Goal: Transaction & Acquisition: Purchase product/service

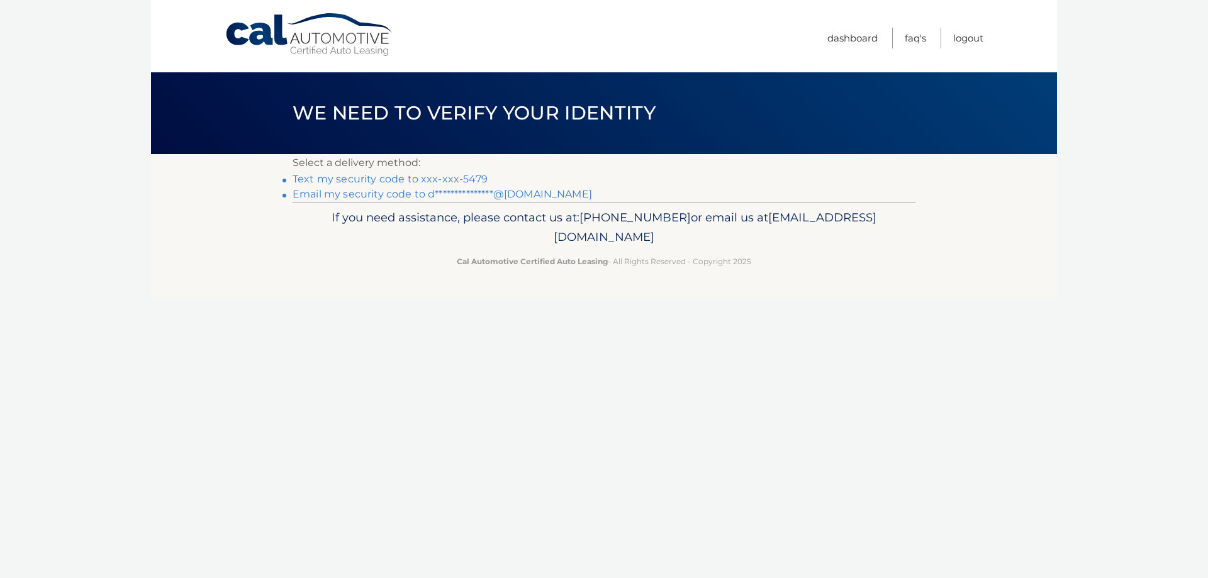
click at [394, 177] on link "Text my security code to xxx-xxx-5479" at bounding box center [390, 179] width 195 height 12
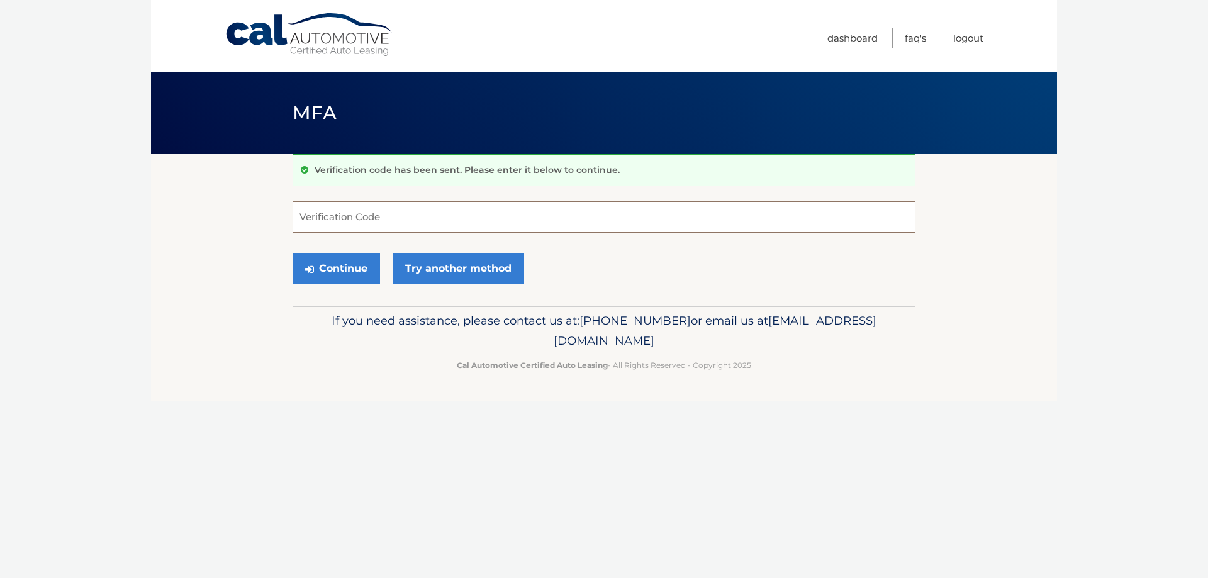
click at [381, 221] on input "Verification Code" at bounding box center [604, 216] width 623 height 31
type input "763113"
click at [355, 259] on button "Continue" at bounding box center [336, 268] width 87 height 31
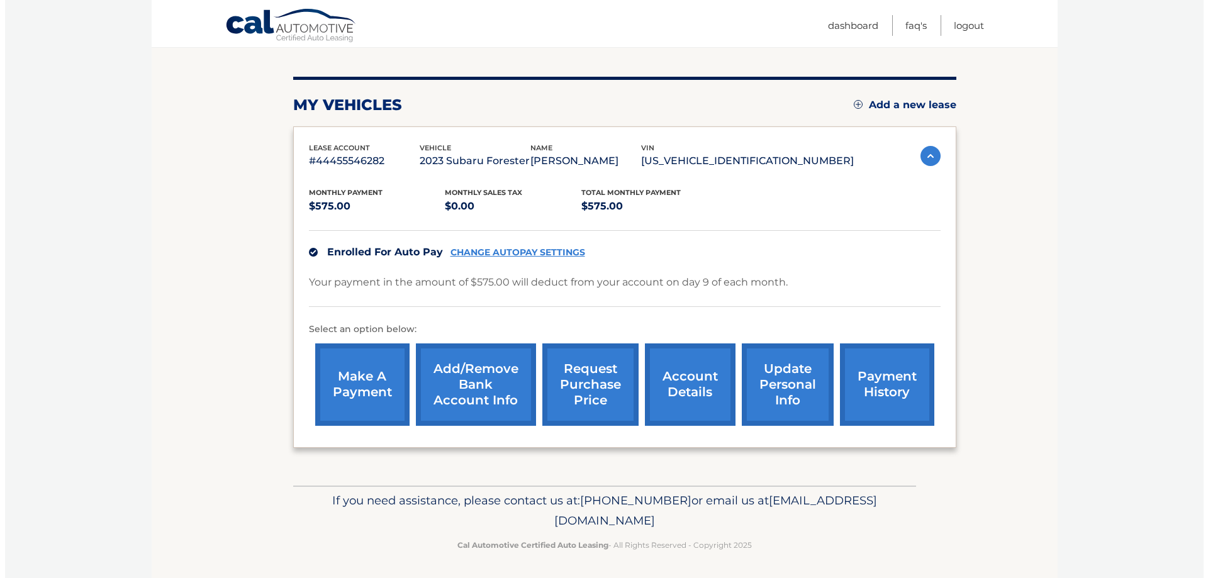
scroll to position [137, 0]
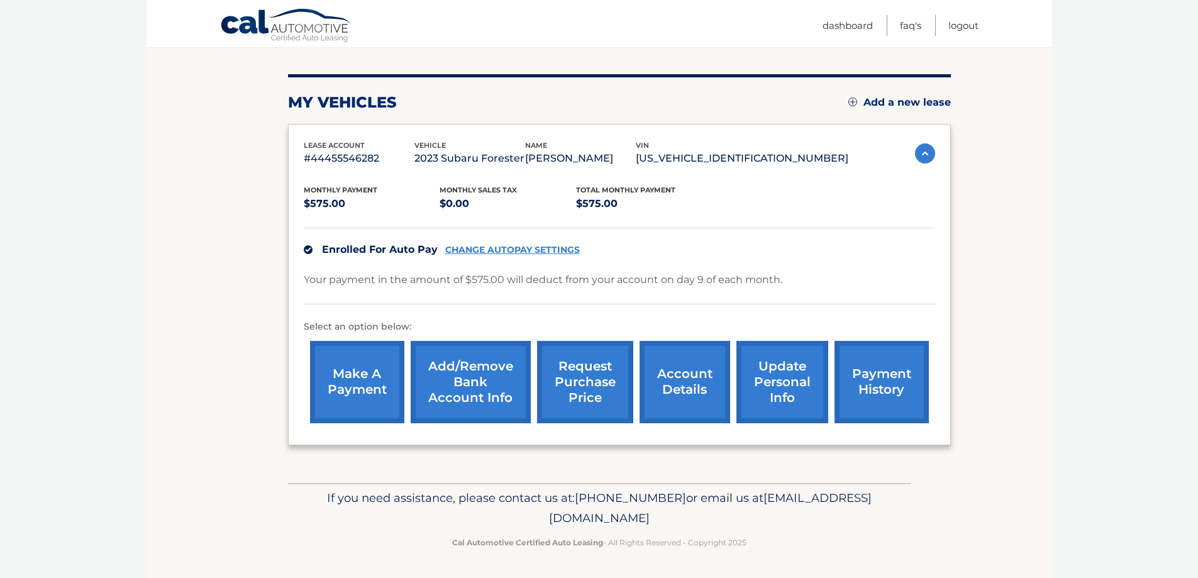
click at [611, 385] on link "request purchase price" at bounding box center [585, 382] width 96 height 82
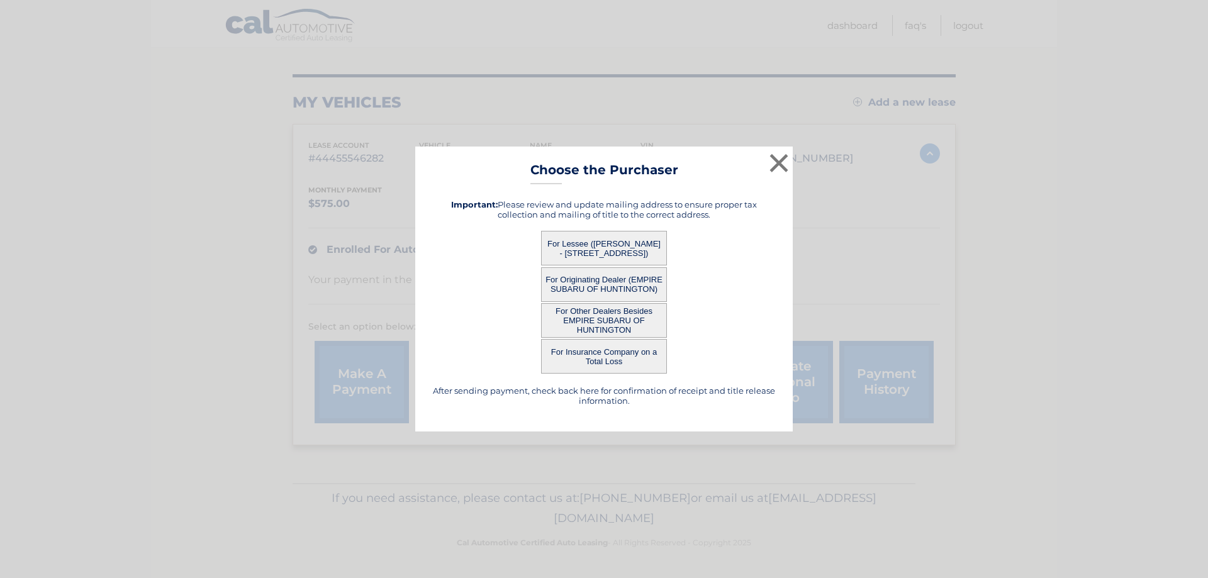
click at [642, 245] on button "For Lessee (DAVID SCHLOSS - 146 PIERREPONT STREET, APT 17A, BROOKLYN, NY 11201)" at bounding box center [604, 248] width 126 height 35
click at [591, 242] on button "For Lessee (DAVID SCHLOSS - 146 PIERREPONT STREET, APT 17A, BROOKLYN, NY 11201)" at bounding box center [604, 248] width 126 height 35
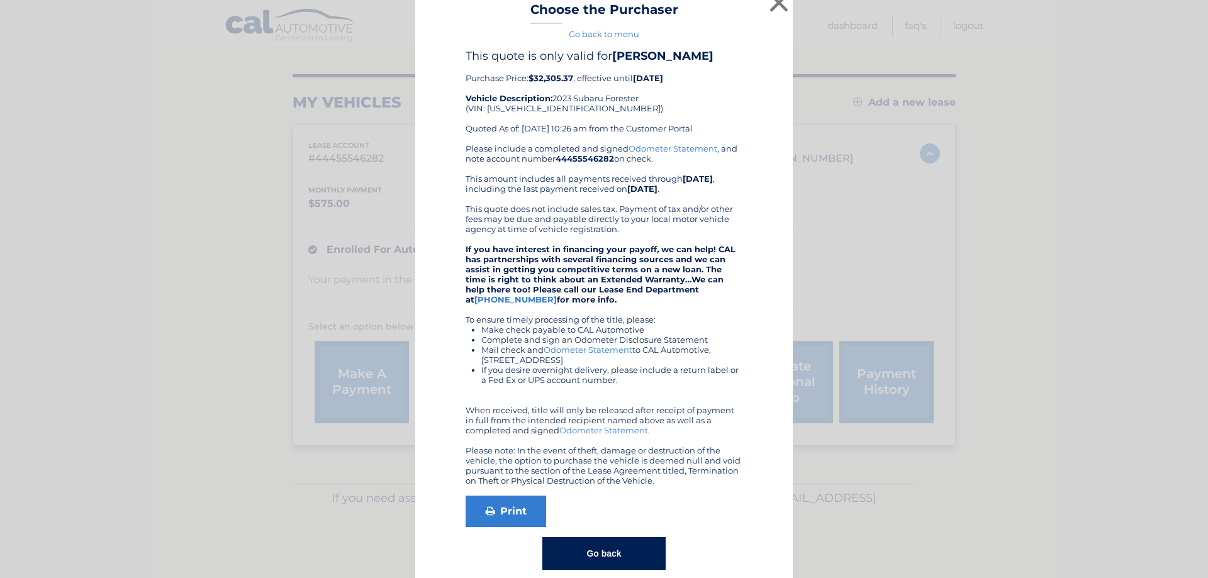
scroll to position [0, 0]
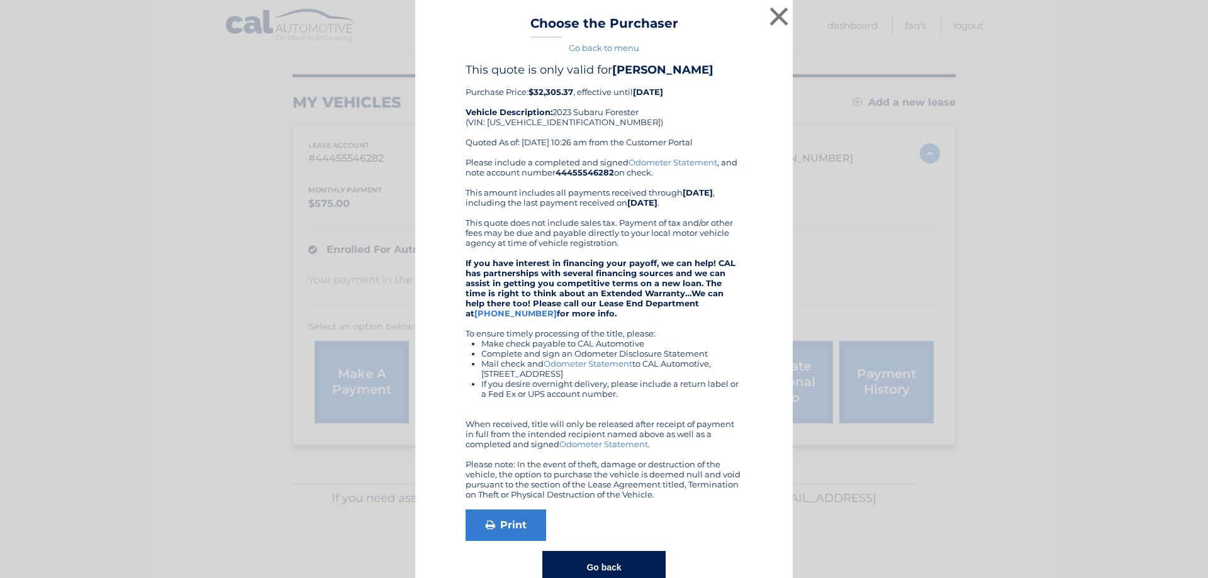
drag, startPoint x: 496, startPoint y: 91, endPoint x: 627, endPoint y: 92, distance: 131.5
click at [627, 92] on div "This quote is only valid for DAVID SCHLOSS Purchase Price: $32,305.37 , effecti…" at bounding box center [604, 110] width 277 height 94
click at [635, 91] on b "09/08/2025" at bounding box center [648, 92] width 30 height 10
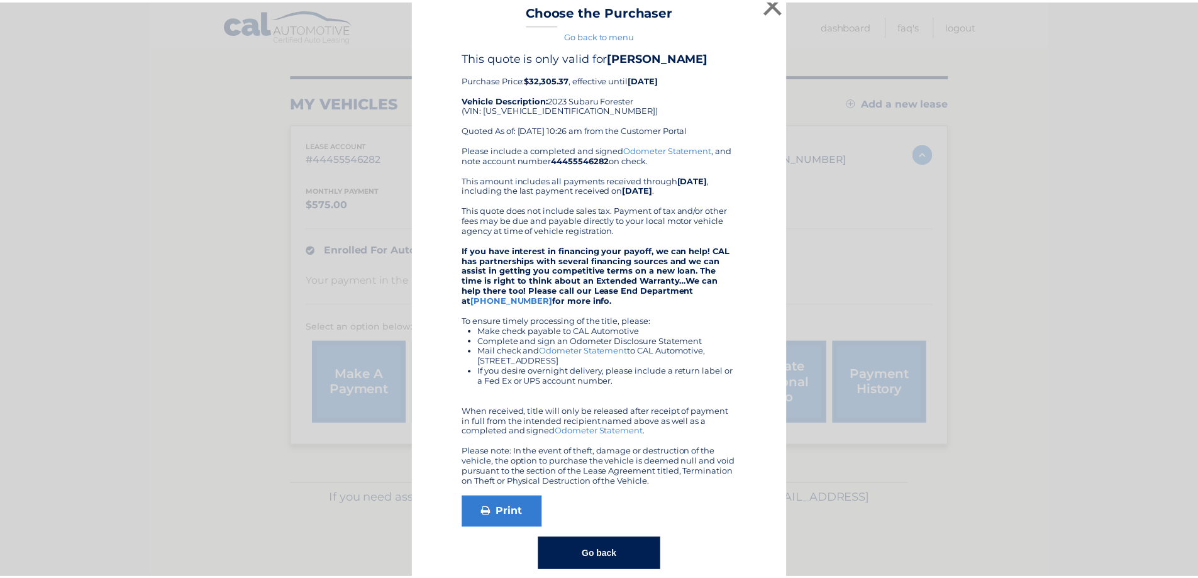
scroll to position [31, 0]
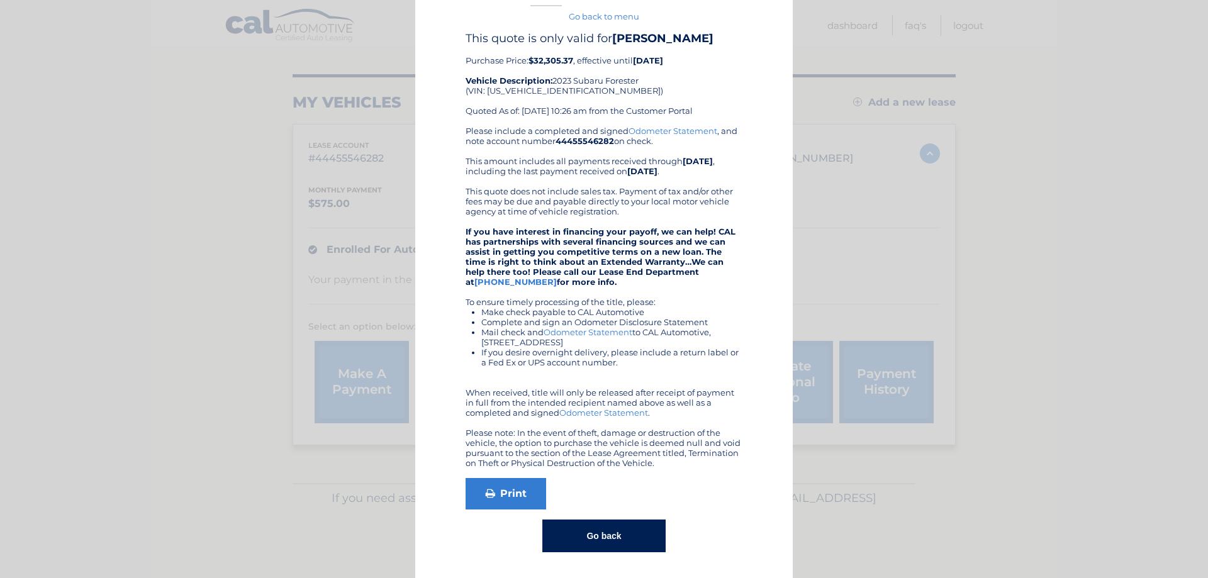
click at [259, 350] on div "× Choose the Purchaser Go back to menu After sending payment, check back here f…" at bounding box center [604, 274] width 1198 height 610
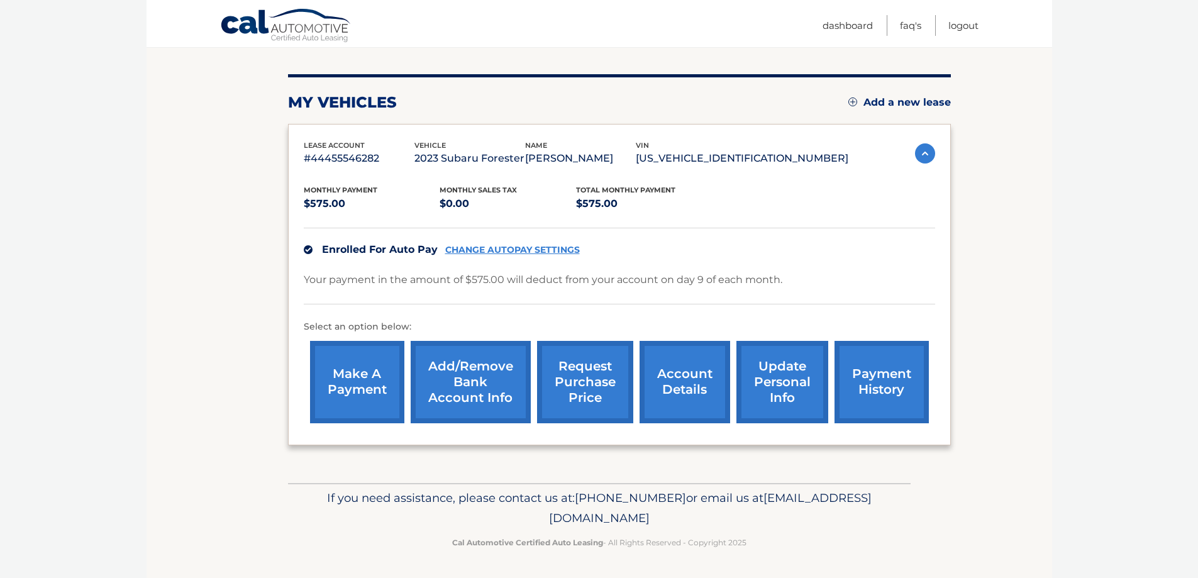
click at [681, 389] on link "account details" at bounding box center [685, 382] width 91 height 82
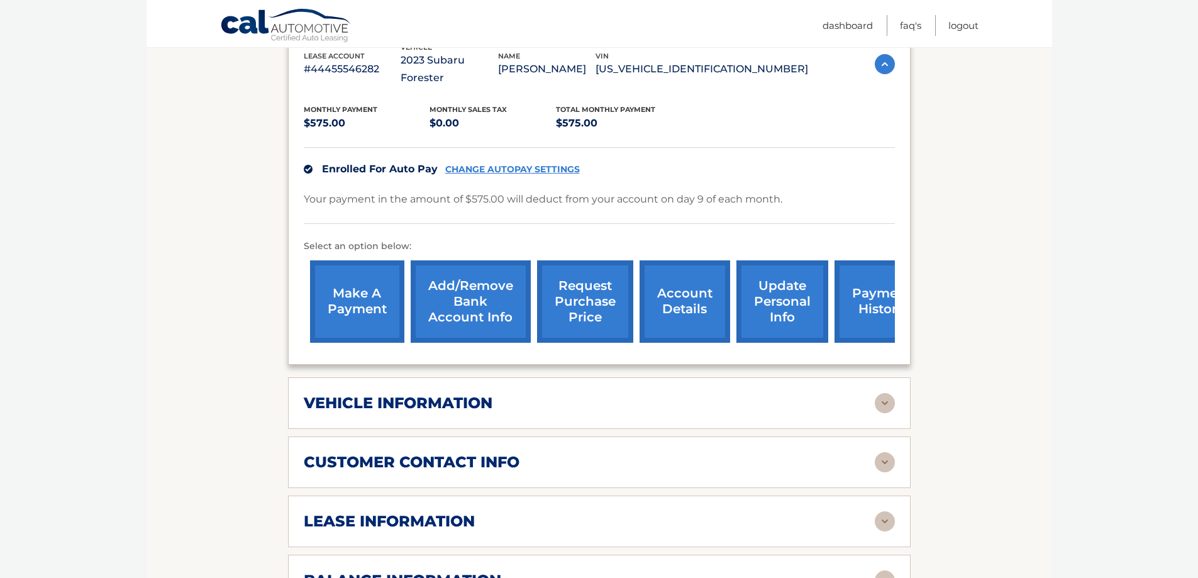
scroll to position [377, 0]
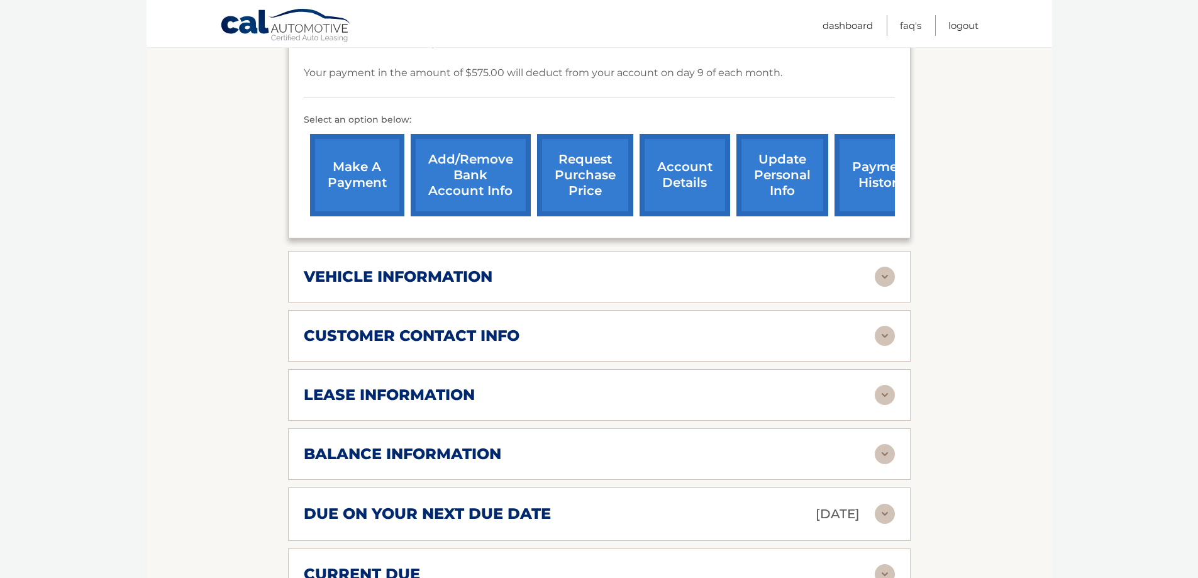
click at [540, 403] on div "lease account #44455546282 vehicle 2023 Subaru Forester name [PERSON_NAME] vin …" at bounding box center [599, 249] width 623 height 701
click at [535, 386] on div "lease information" at bounding box center [589, 395] width 571 height 19
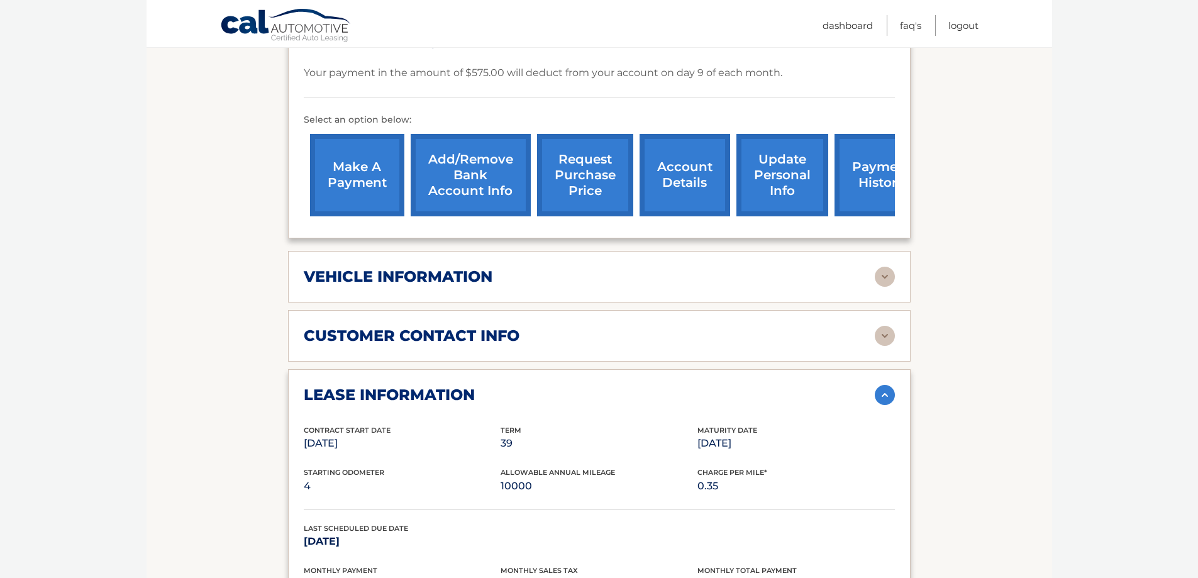
click at [527, 387] on div "lease information" at bounding box center [599, 395] width 591 height 20
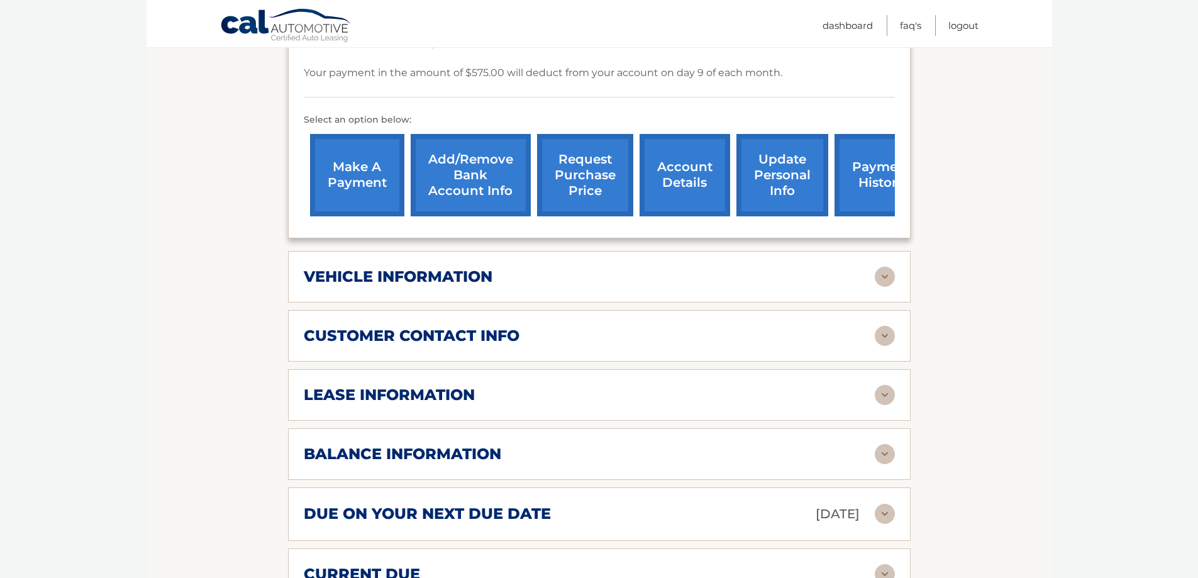
click at [538, 445] on div "balance information" at bounding box center [589, 454] width 571 height 19
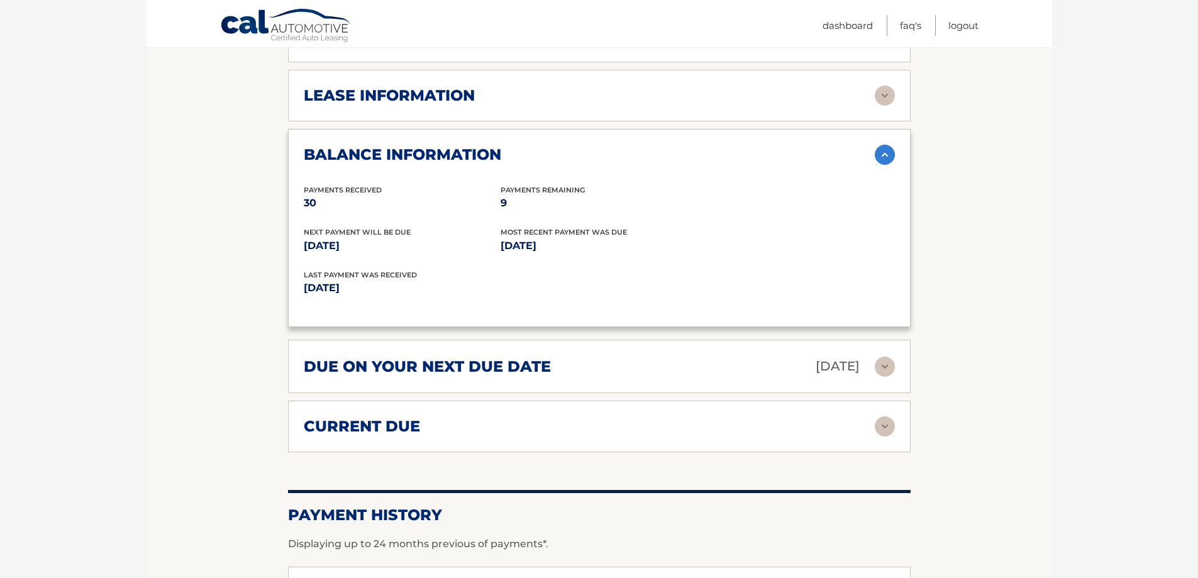
scroll to position [692, 0]
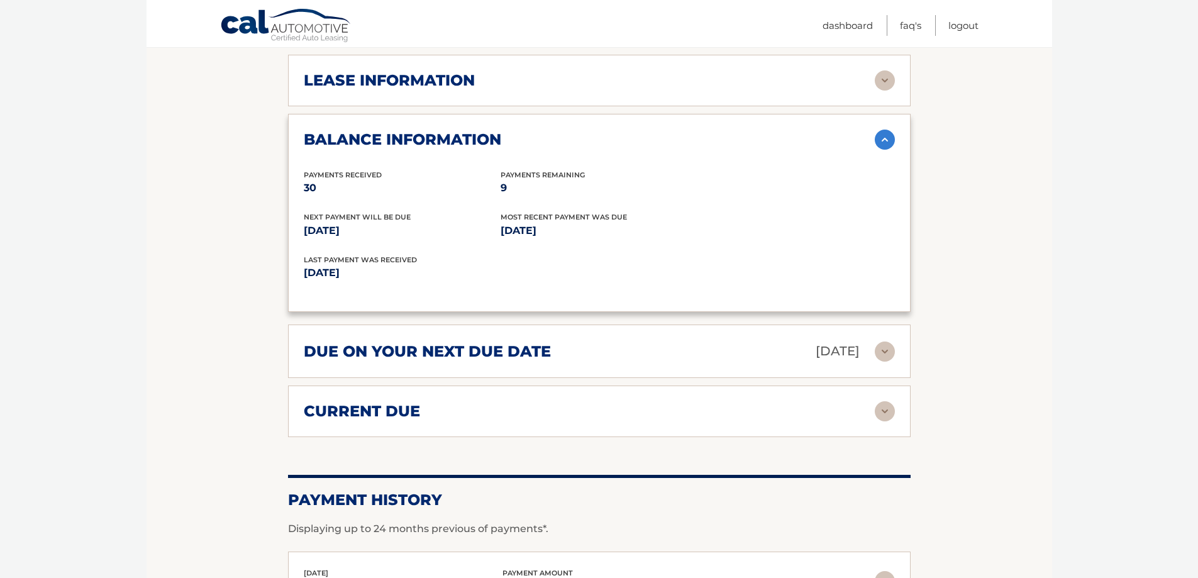
click at [540, 402] on div "current due" at bounding box center [589, 411] width 571 height 19
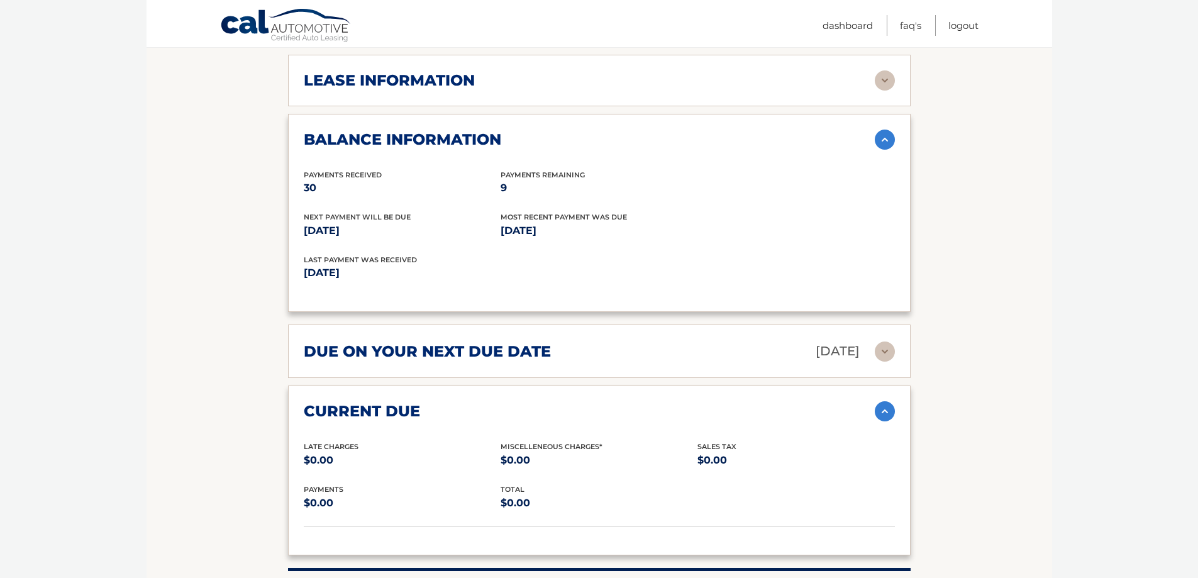
click at [539, 402] on div "current due" at bounding box center [589, 411] width 571 height 19
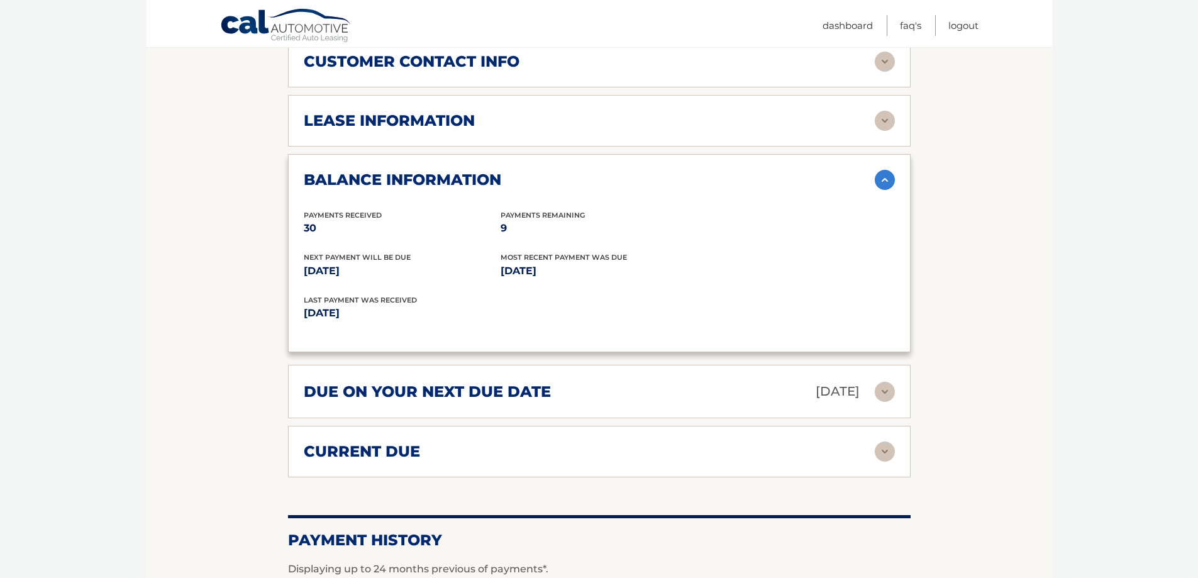
scroll to position [629, 0]
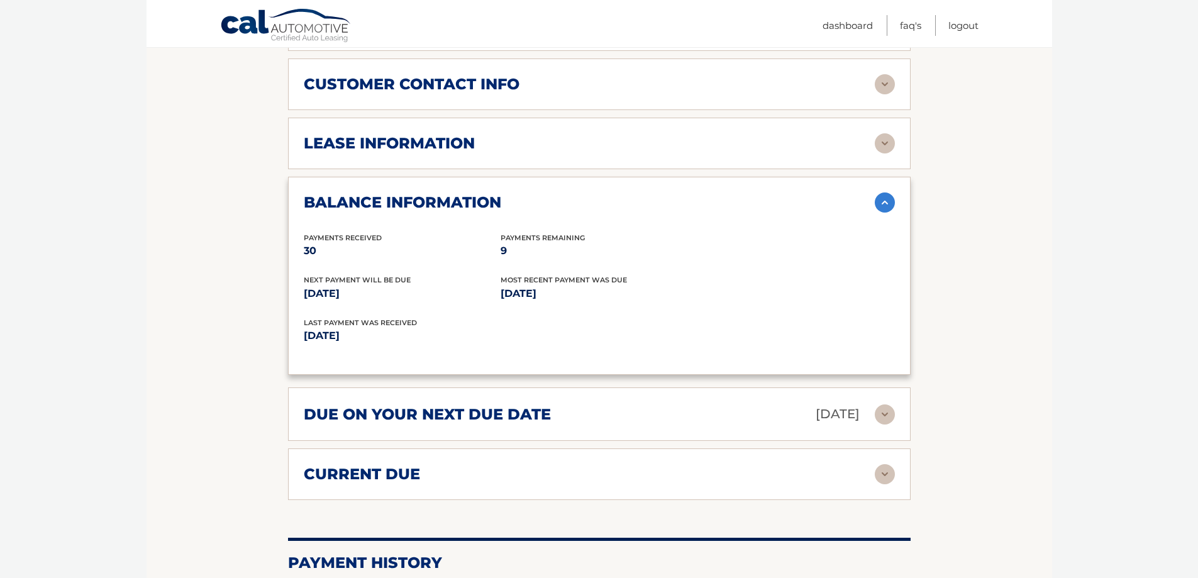
click at [628, 198] on div "balance information Payments Received 30 Payments Remaining 9 Next Payment will…" at bounding box center [599, 276] width 623 height 199
click at [647, 201] on div "balance information Payments Received 30 Payments Remaining 9 Next Payment will…" at bounding box center [599, 276] width 623 height 199
click at [883, 193] on img at bounding box center [885, 203] width 20 height 20
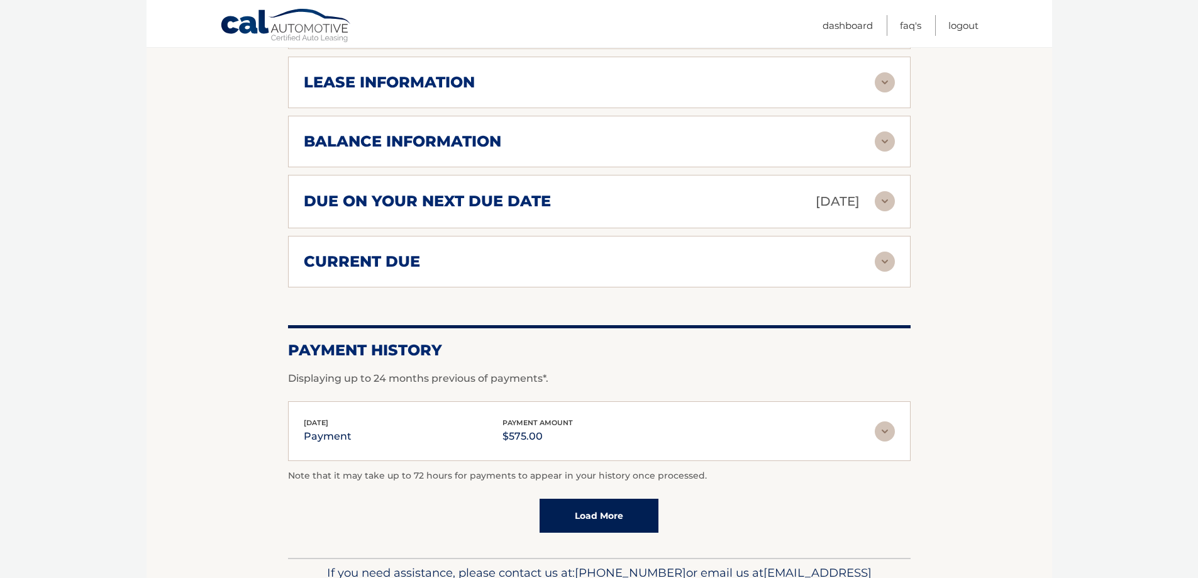
scroll to position [748, 0]
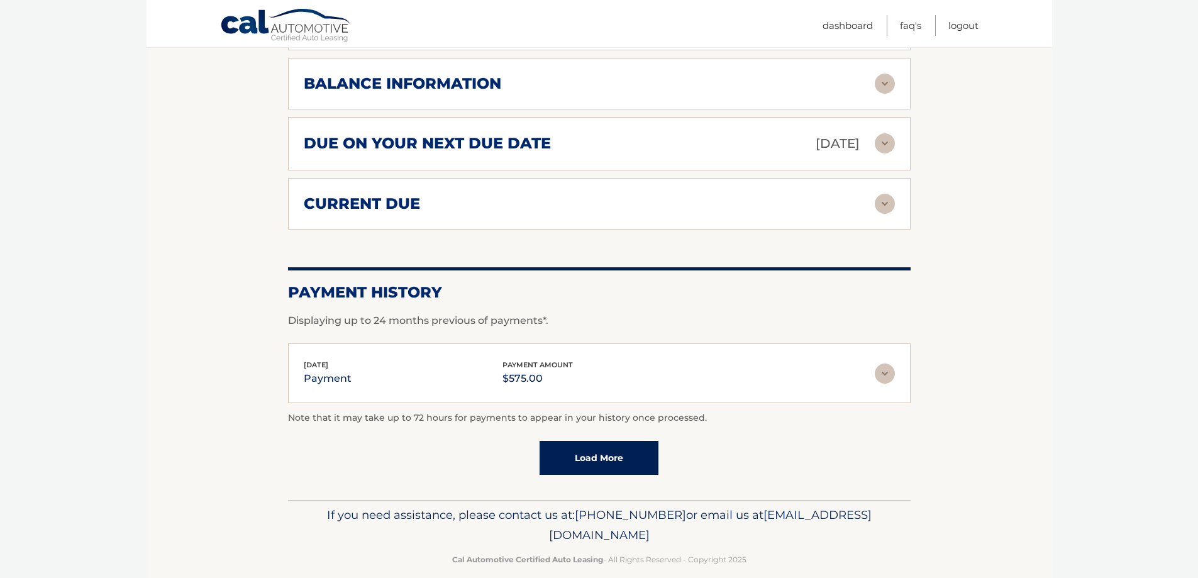
click at [675, 359] on div "[DATE] payment payment amount $575.00" at bounding box center [589, 373] width 571 height 28
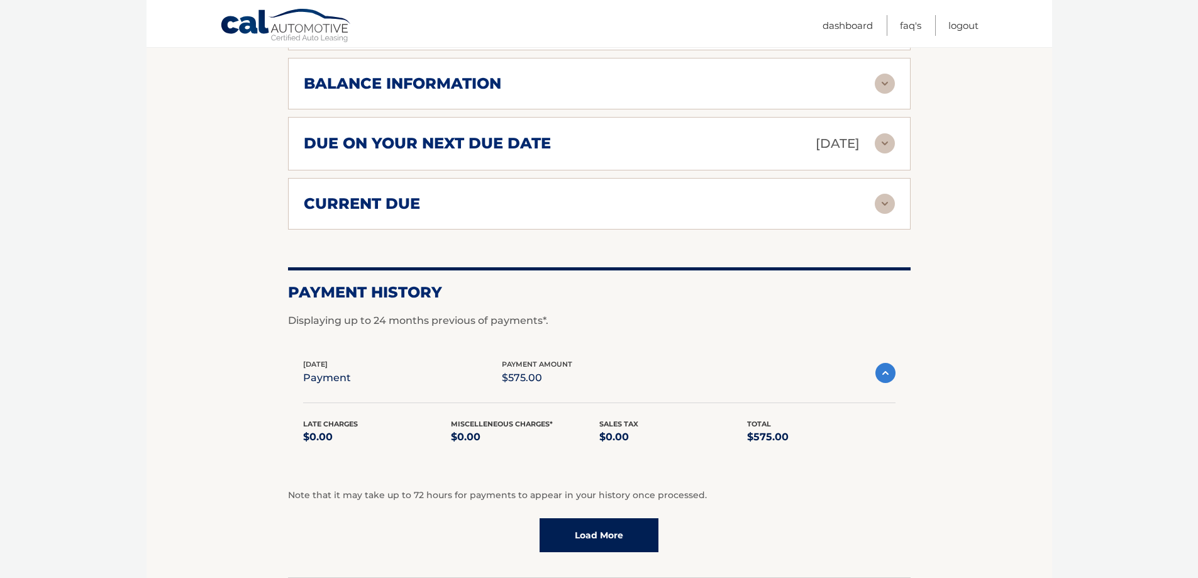
click at [675, 359] on div "[DATE] payment payment amount $575.00" at bounding box center [589, 373] width 573 height 28
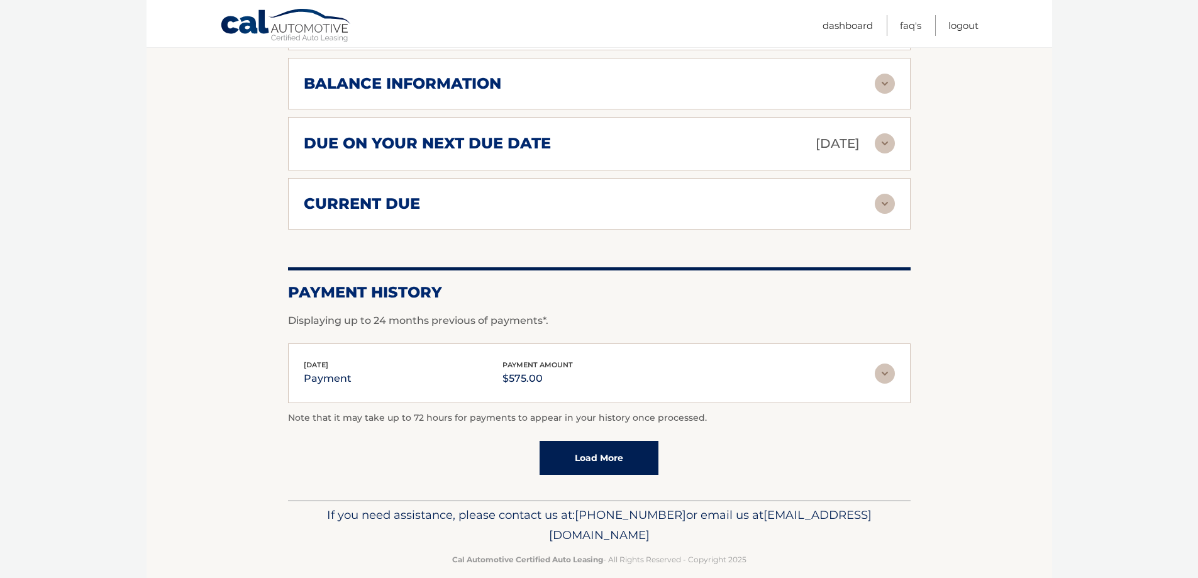
click at [613, 449] on link "Load More" at bounding box center [599, 458] width 119 height 34
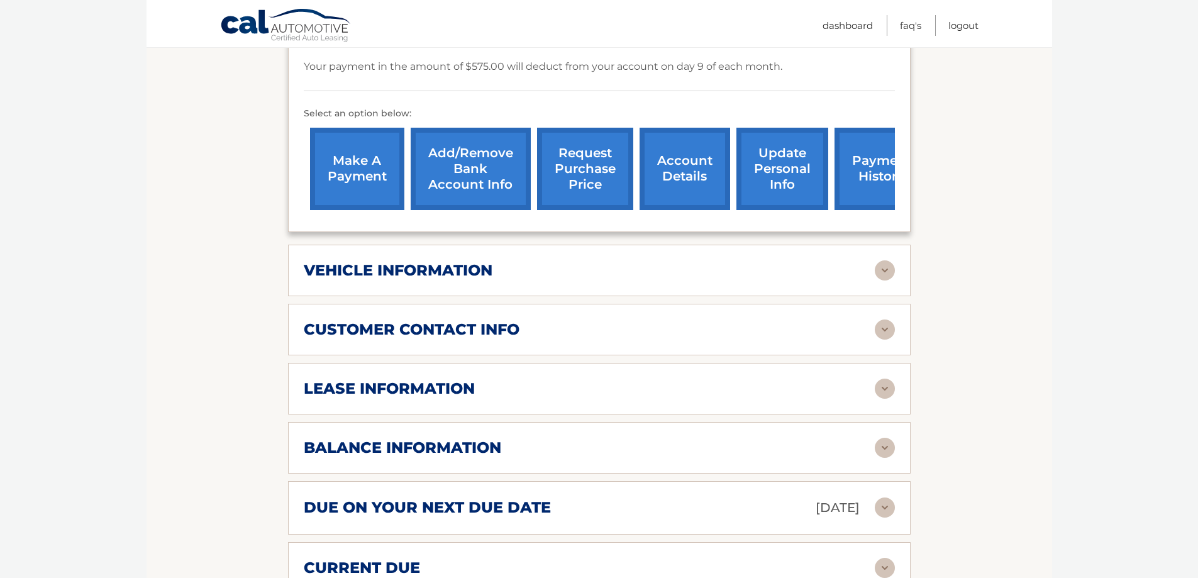
scroll to position [371, 0]
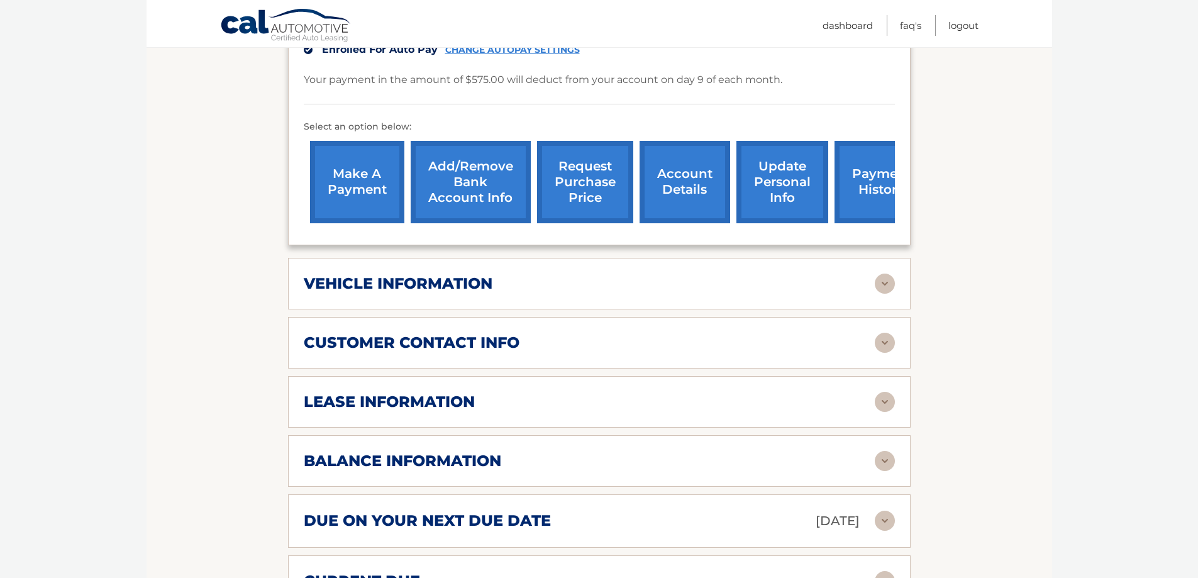
click at [550, 280] on div "vehicle information vehicle Year [DATE] vehicle make Subaru vehicle model Fores…" at bounding box center [599, 284] width 623 height 52
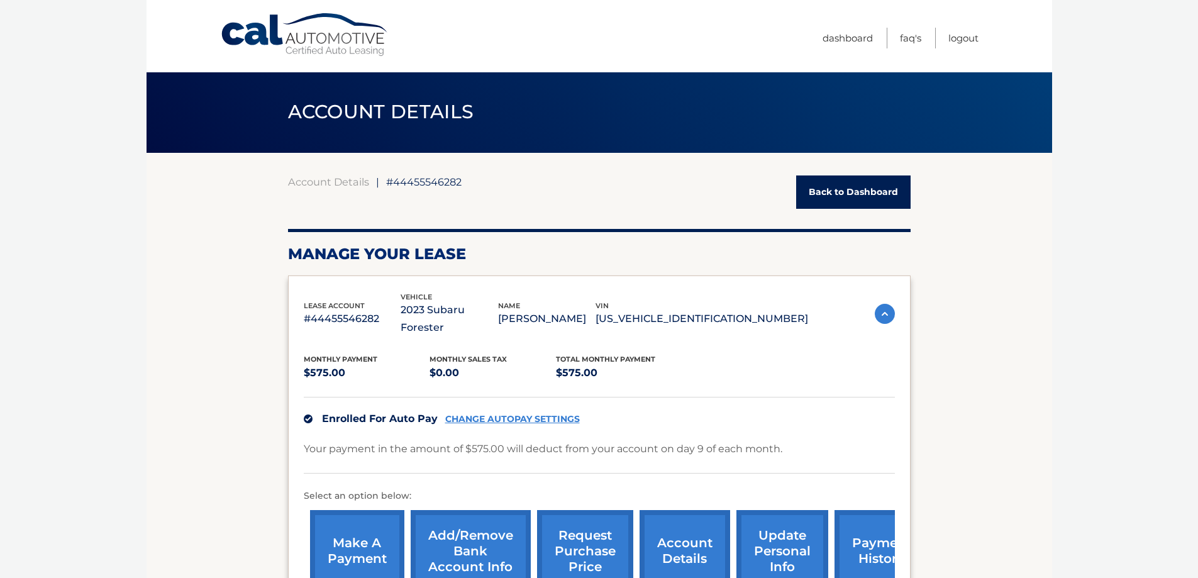
scroll to position [0, 0]
